Goal: Find specific page/section: Find specific page/section

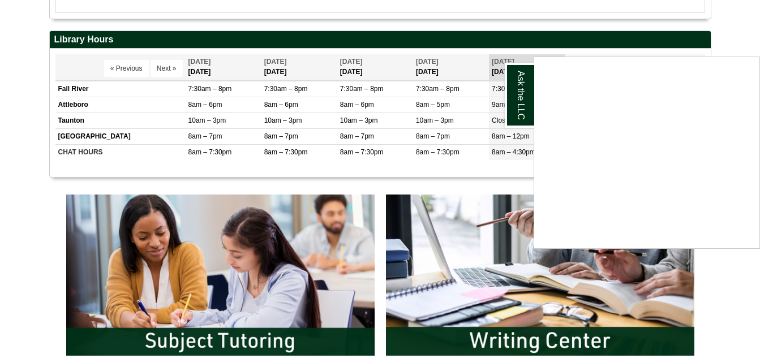
scroll to position [398, 0]
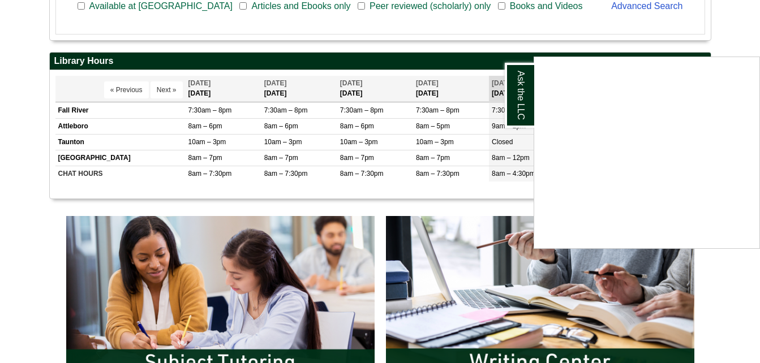
click at [212, 278] on div "Ask the LLC" at bounding box center [380, 181] width 760 height 363
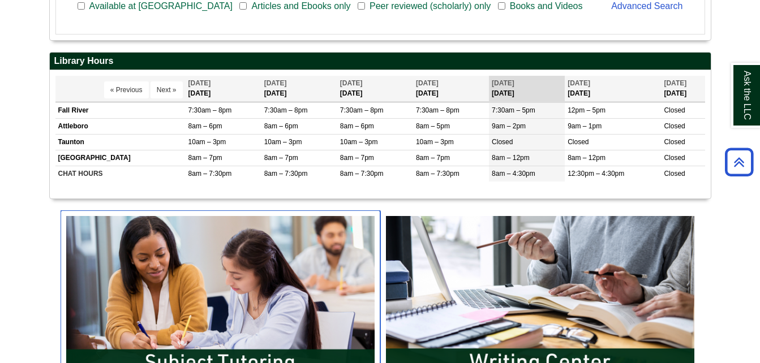
click at [212, 278] on img "slideshow" at bounding box center [221, 296] width 320 height 172
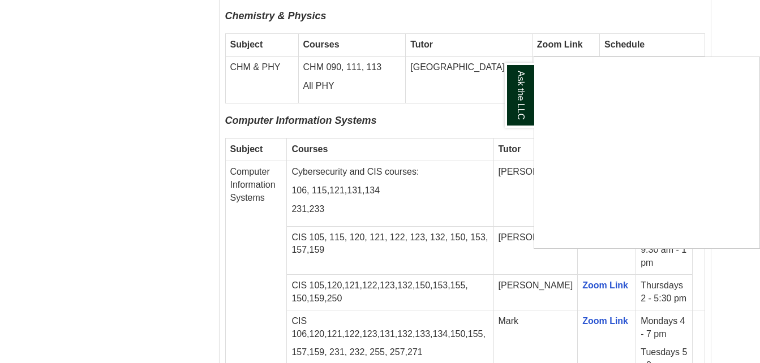
scroll to position [1313, 0]
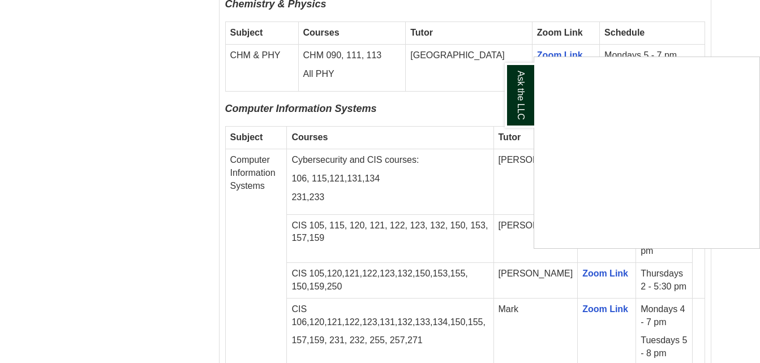
drag, startPoint x: 440, startPoint y: 183, endPoint x: 409, endPoint y: 242, distance: 66.8
click at [420, 243] on div "Ask the LLC" at bounding box center [380, 181] width 760 height 363
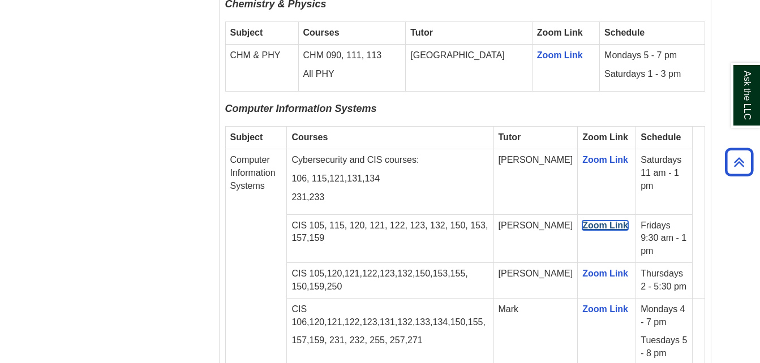
click at [583, 221] on link "Zoom Link" at bounding box center [605, 226] width 46 height 10
